Goal: Information Seeking & Learning: Learn about a topic

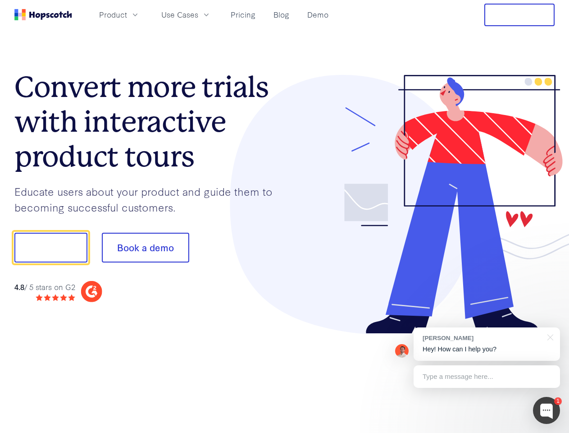
click at [285, 216] on div at bounding box center [420, 204] width 270 height 259
click at [127, 14] on span "Product" at bounding box center [113, 14] width 28 height 11
click at [198, 14] on span "Use Cases" at bounding box center [179, 14] width 37 height 11
click at [520, 15] on button "Free Trial" at bounding box center [519, 15] width 70 height 23
click at [50, 247] on button "Show me!" at bounding box center [50, 247] width 73 height 30
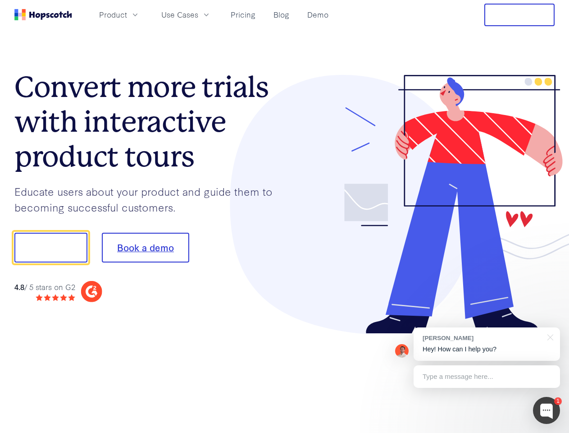
click at [145, 247] on button "Book a demo" at bounding box center [145, 247] width 87 height 30
click at [547, 410] on div at bounding box center [546, 409] width 27 height 27
click at [487, 344] on div "[PERSON_NAME] Hey! How can I help you?" at bounding box center [487, 343] width 146 height 33
click at [549, 336] on div at bounding box center [475, 246] width 169 height 301
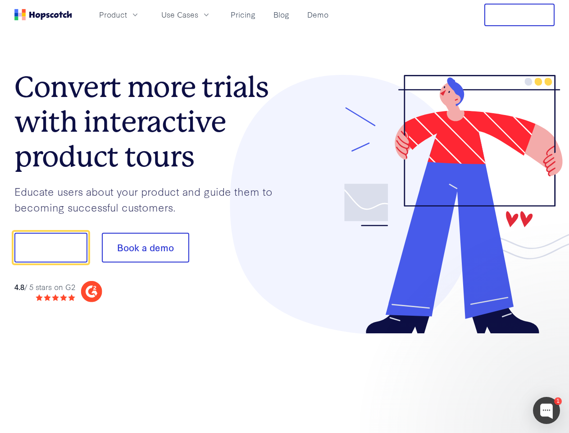
click at [487, 376] on div at bounding box center [475, 307] width 169 height 180
